Goal: Navigation & Orientation: Find specific page/section

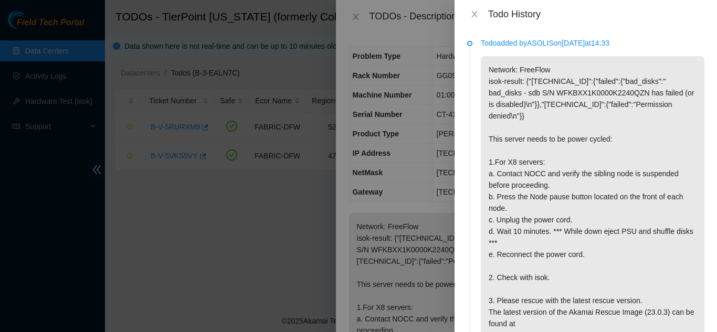
scroll to position [263, 0]
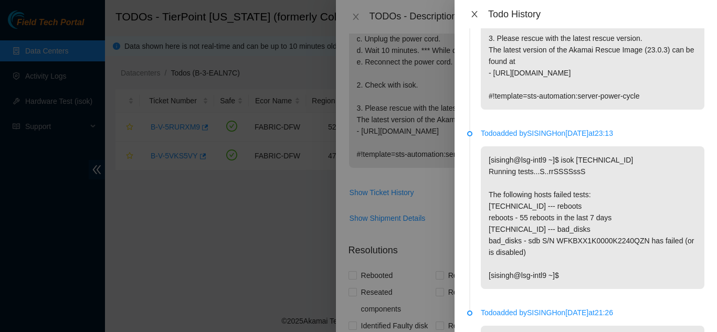
click at [478, 14] on icon "close" at bounding box center [474, 14] width 8 height 8
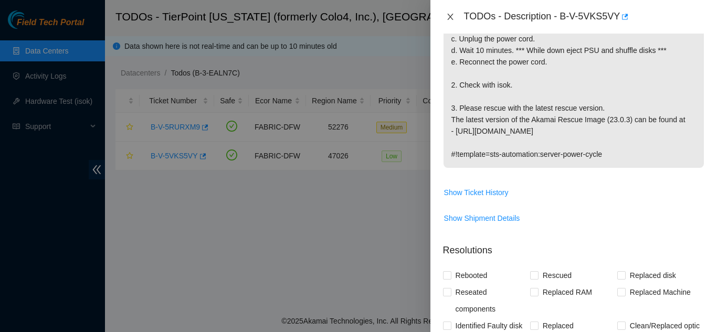
click at [451, 20] on icon "close" at bounding box center [450, 17] width 8 height 8
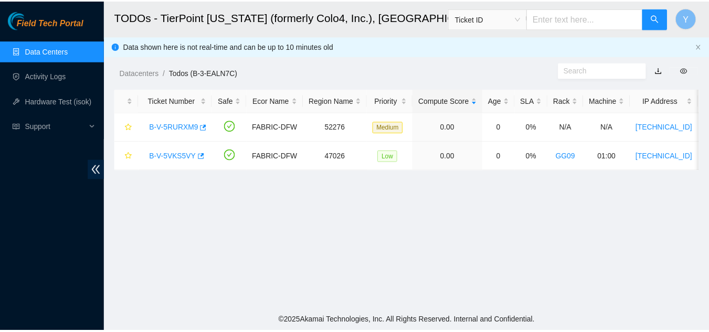
scroll to position [330, 0]
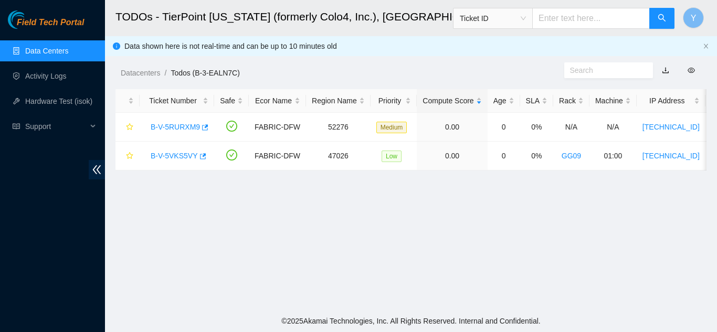
click at [68, 53] on link "Data Centers" at bounding box center [46, 51] width 43 height 8
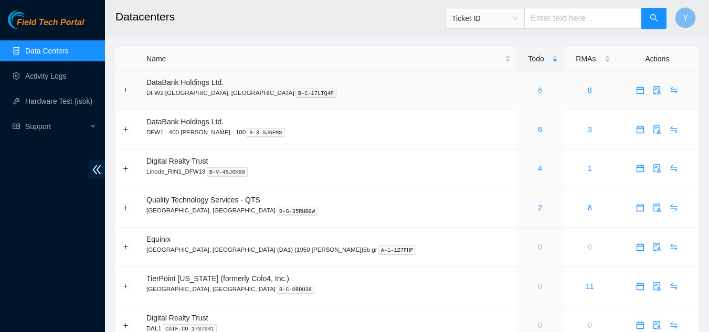
click at [538, 94] on link "6" at bounding box center [540, 90] width 4 height 8
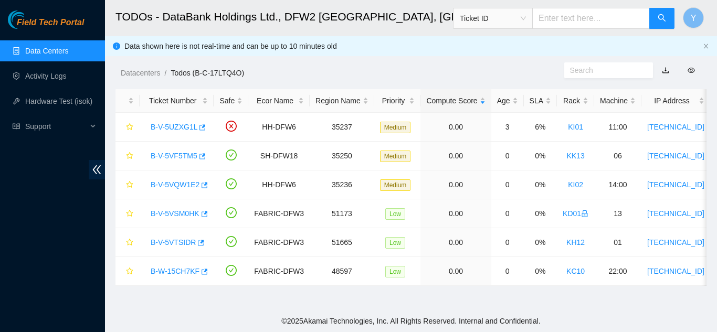
click at [52, 48] on link "Data Centers" at bounding box center [46, 51] width 43 height 8
